Goal: Navigation & Orientation: Find specific page/section

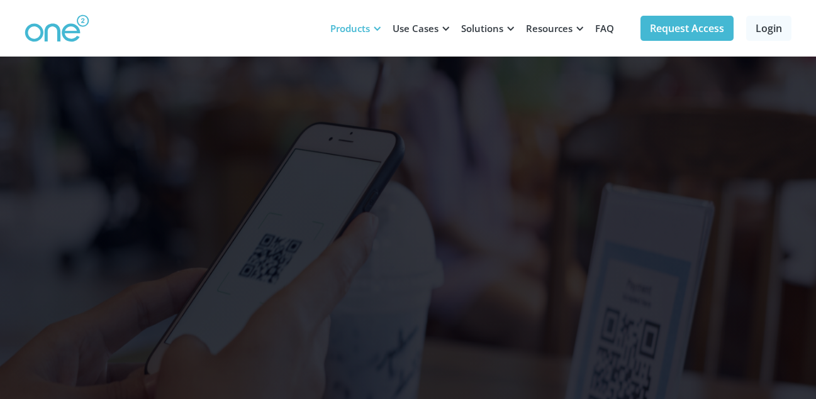
click at [382, 29] on div at bounding box center [376, 28] width 9 height 9
click at [371, 28] on div "Products" at bounding box center [354, 28] width 62 height 38
click at [379, 28] on div at bounding box center [376, 28] width 9 height 9
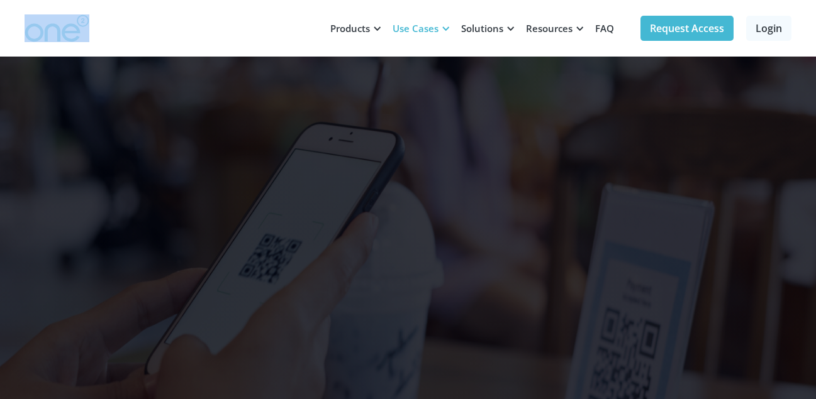
drag, startPoint x: 252, startPoint y: 19, endPoint x: 446, endPoint y: 35, distance: 195.0
click at [446, 35] on div "Products Menu A/B Testing Test imagery, titles, and descriptions. Convert more.…" at bounding box center [408, 28] width 767 height 57
click at [446, 35] on div "Use Cases" at bounding box center [419, 28] width 69 height 38
click at [490, 38] on div "Solutions" at bounding box center [485, 28] width 65 height 38
click at [363, 28] on div "Products" at bounding box center [350, 28] width 40 height 13
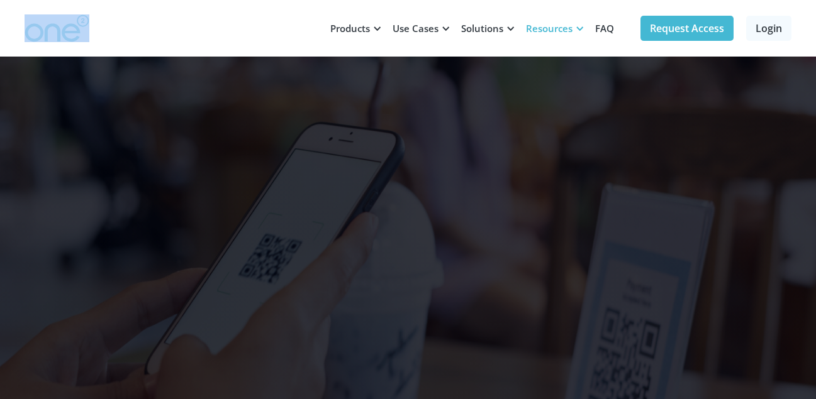
click at [560, 25] on div "Resources" at bounding box center [549, 28] width 47 height 13
click at [682, 23] on link "Request Access" at bounding box center [686, 28] width 93 height 25
